Goal: Find contact information: Find contact information

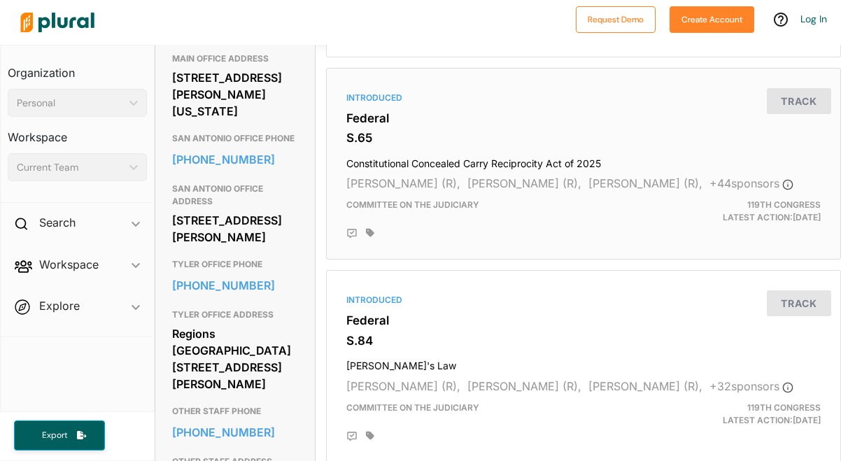
scroll to position [1126, 0]
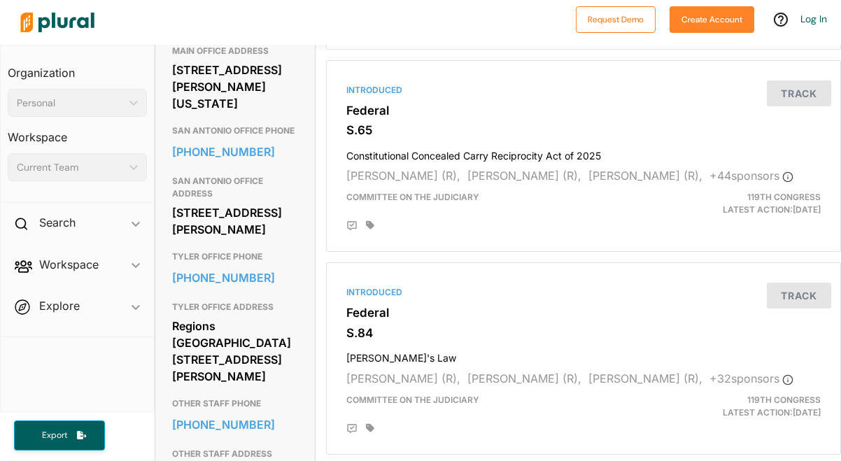
drag, startPoint x: 173, startPoint y: 251, endPoint x: 301, endPoint y: 282, distance: 131.7
copy div "517 Hart Senate Office Building Washington, DC 20510"
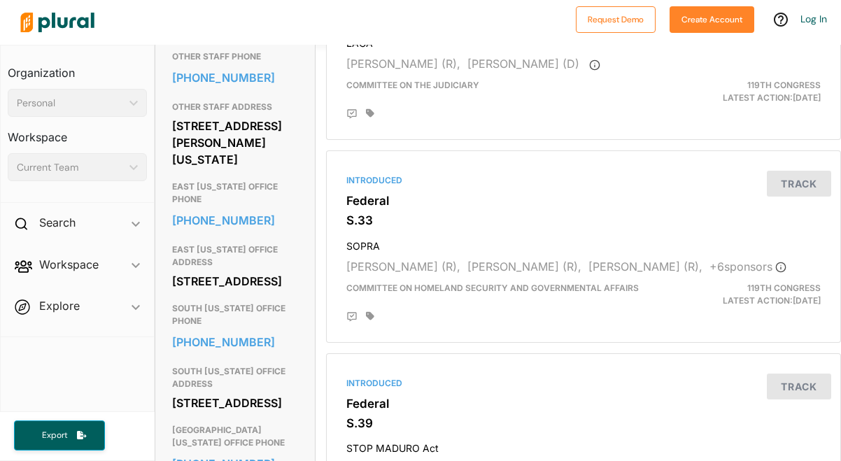
scroll to position [1034, 0]
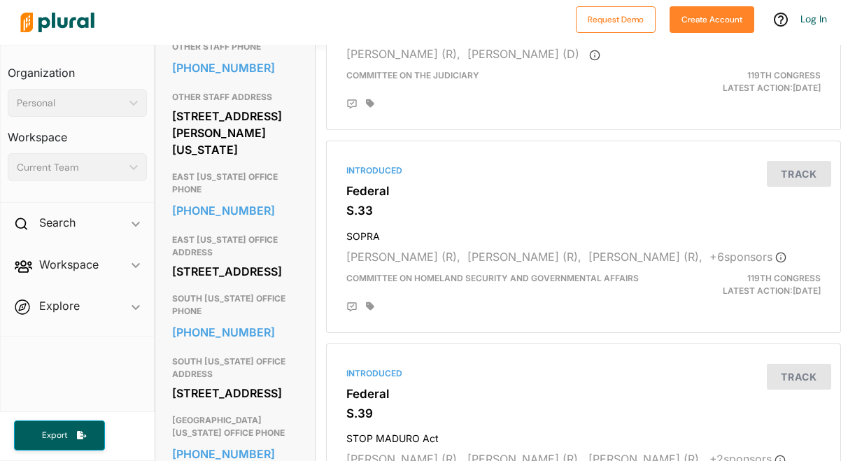
drag, startPoint x: 172, startPoint y: 132, endPoint x: 306, endPoint y: 162, distance: 137.0
click at [306, 162] on div "Contact Info EMAIL [URL][DOMAIN_NAME][PERSON_NAME][PERSON_NAME] CENTRAL [US_STA…" at bounding box center [235, 134] width 160 height 1372
copy div "[STREET_ADDRESS][PERSON_NAME][US_STATE]"
